Goal: Information Seeking & Learning: Find specific fact

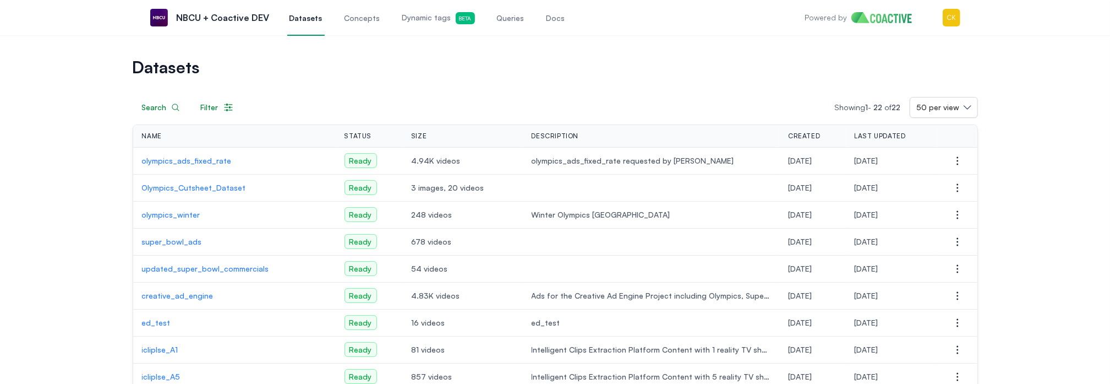
click at [517, 18] on link "Queries" at bounding box center [511, 17] width 32 height 36
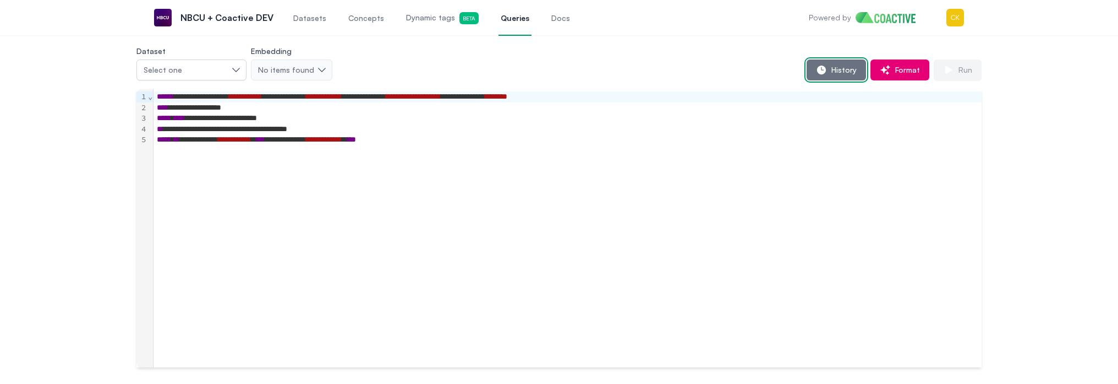
click at [843, 75] on button "History" at bounding box center [836, 69] width 59 height 21
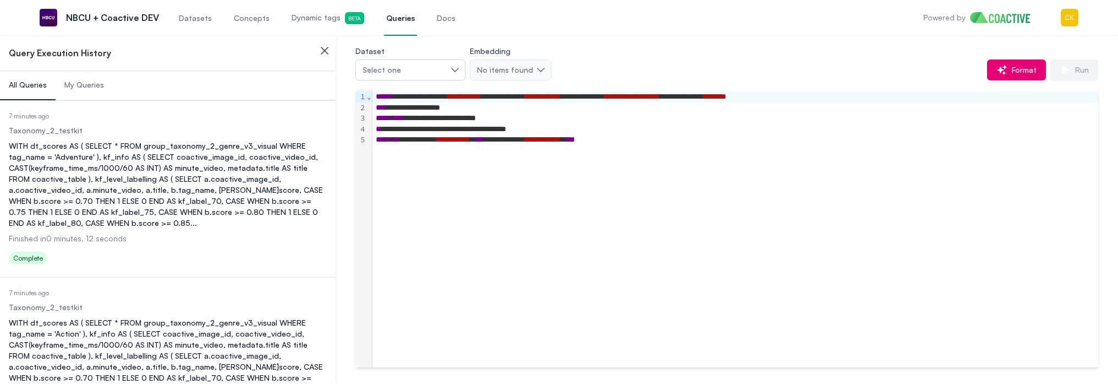
click at [91, 85] on span "My Queries" at bounding box center [84, 84] width 40 height 11
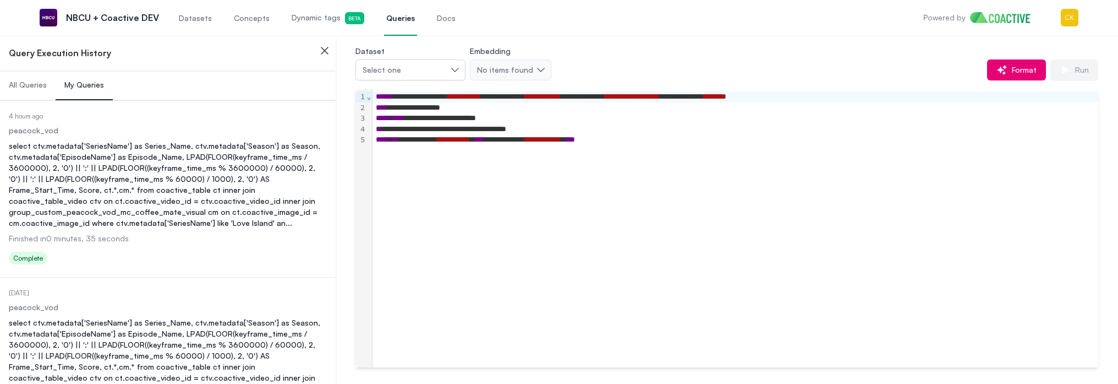
click at [98, 199] on div "select ctv.metadata['SeriesName'] as Series_Name, ctv.metadata['Season'] as Sea…" at bounding box center [168, 184] width 318 height 88
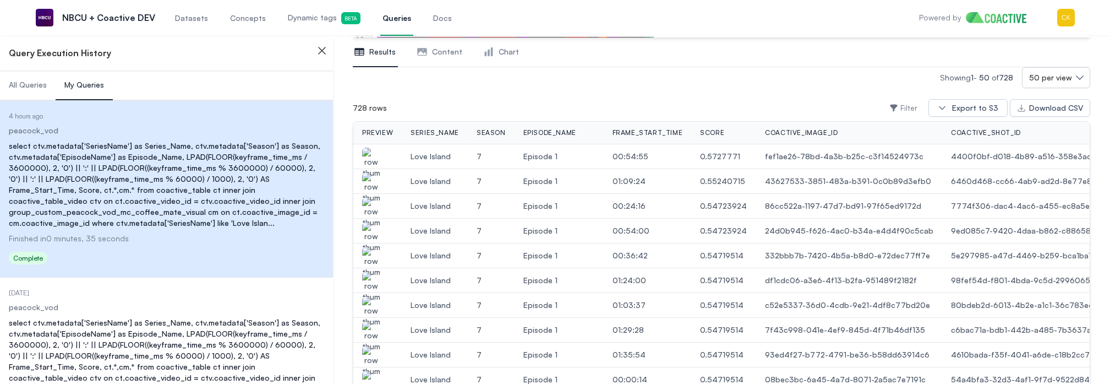
scroll to position [205, 0]
click at [371, 154] on img "button" at bounding box center [371, 162] width 18 height 31
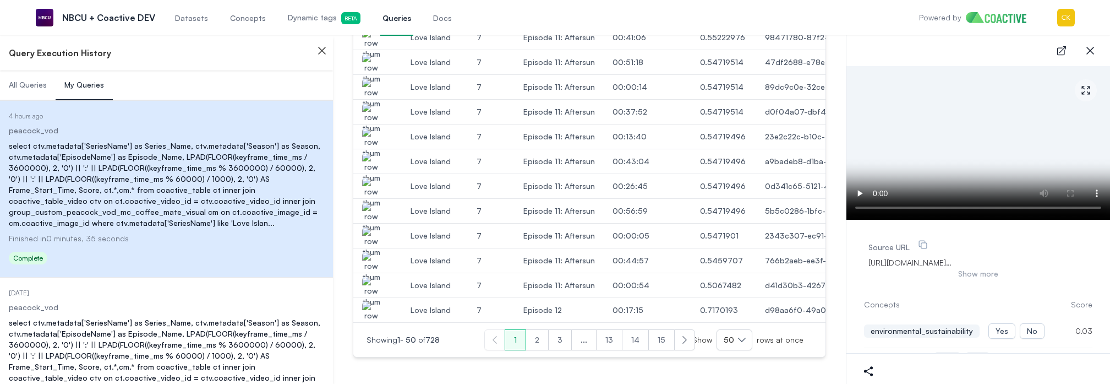
scroll to position [1273, 0]
click at [538, 338] on button "2" at bounding box center [536, 339] width 23 height 21
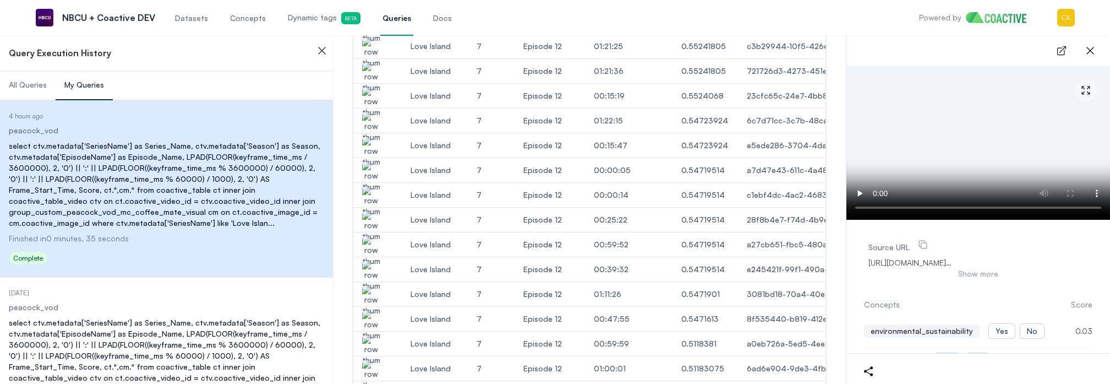
scroll to position [533, 0]
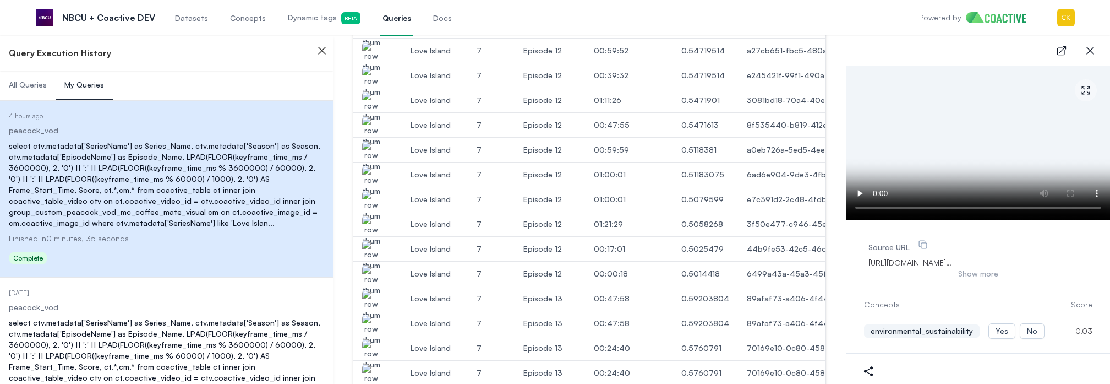
click at [409, 216] on td "Love Island" at bounding box center [435, 224] width 66 height 25
click at [376, 224] on img "button" at bounding box center [371, 230] width 18 height 31
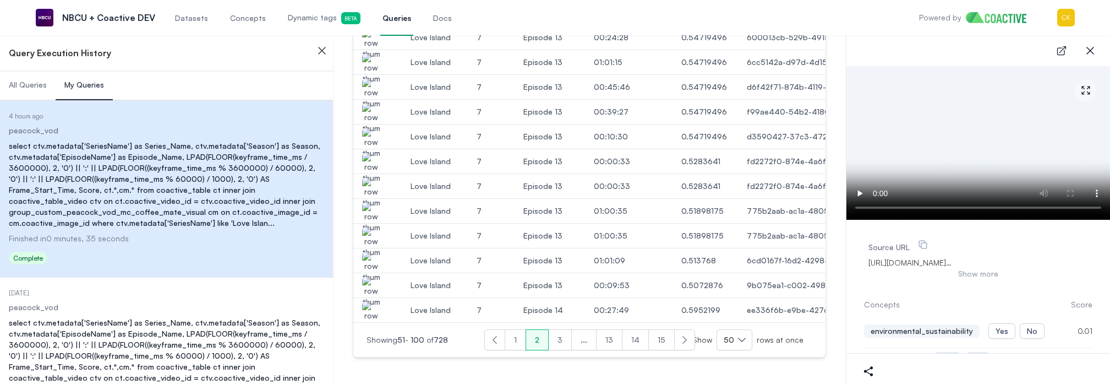
scroll to position [1273, 0]
click at [562, 336] on button "3" at bounding box center [560, 339] width 24 height 21
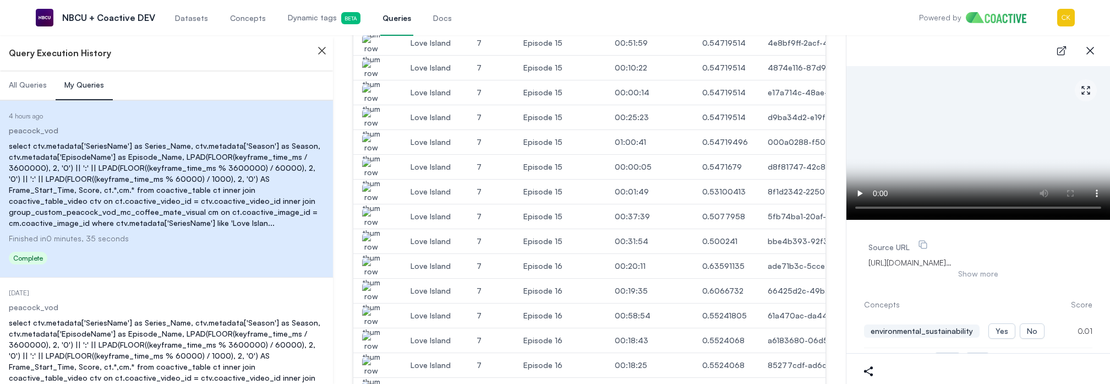
scroll to position [923, 0]
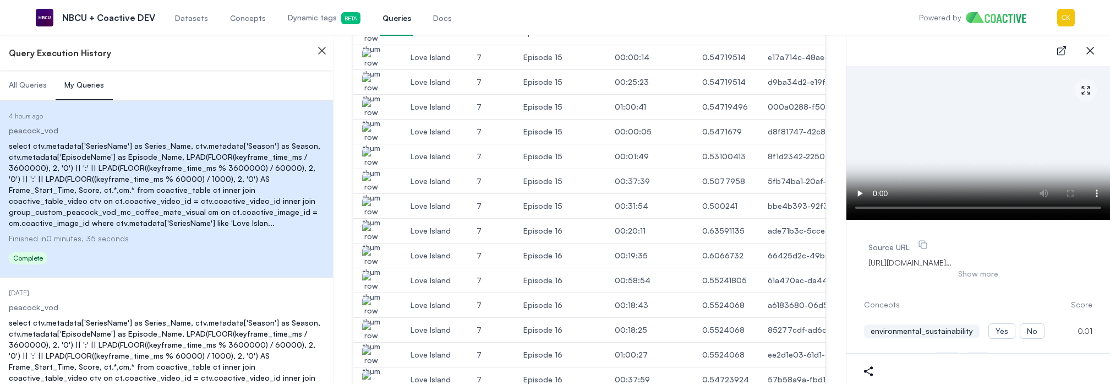
click at [374, 233] on img "button" at bounding box center [371, 237] width 18 height 31
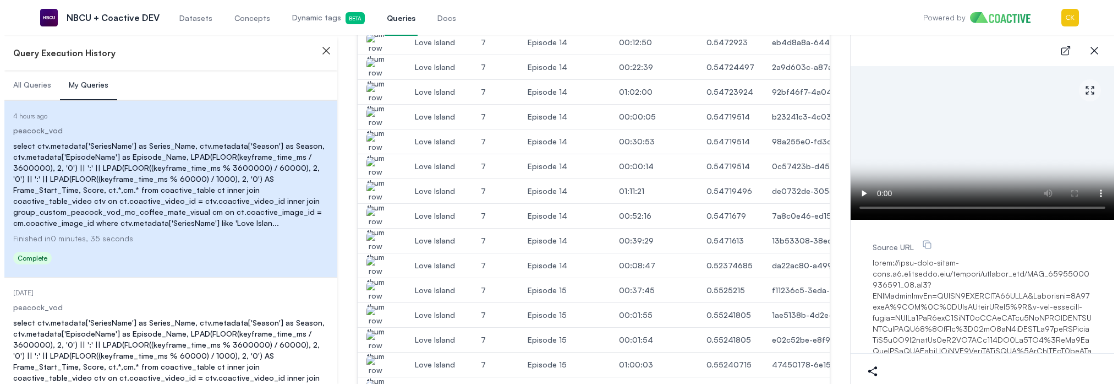
scroll to position [0, 0]
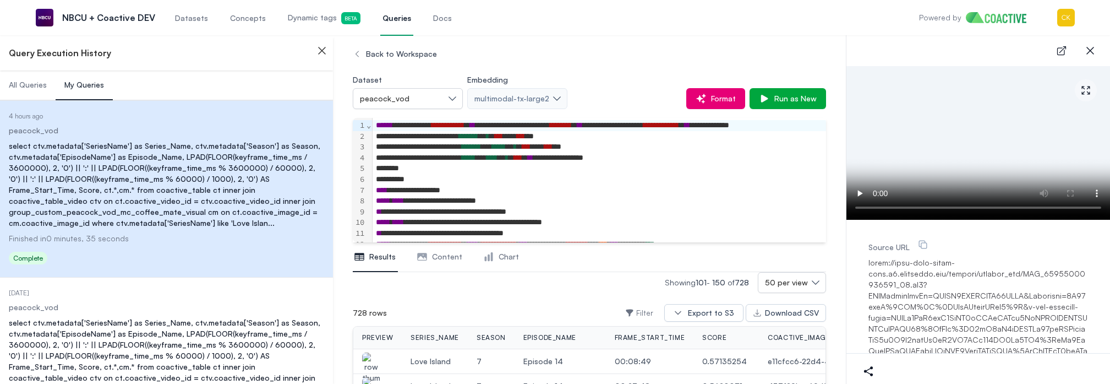
click at [25, 90] on span "All Queries" at bounding box center [28, 84] width 38 height 11
click at [24, 88] on span "All Queries" at bounding box center [28, 84] width 38 height 11
